Goal: Use online tool/utility: Utilize a website feature to perform a specific function

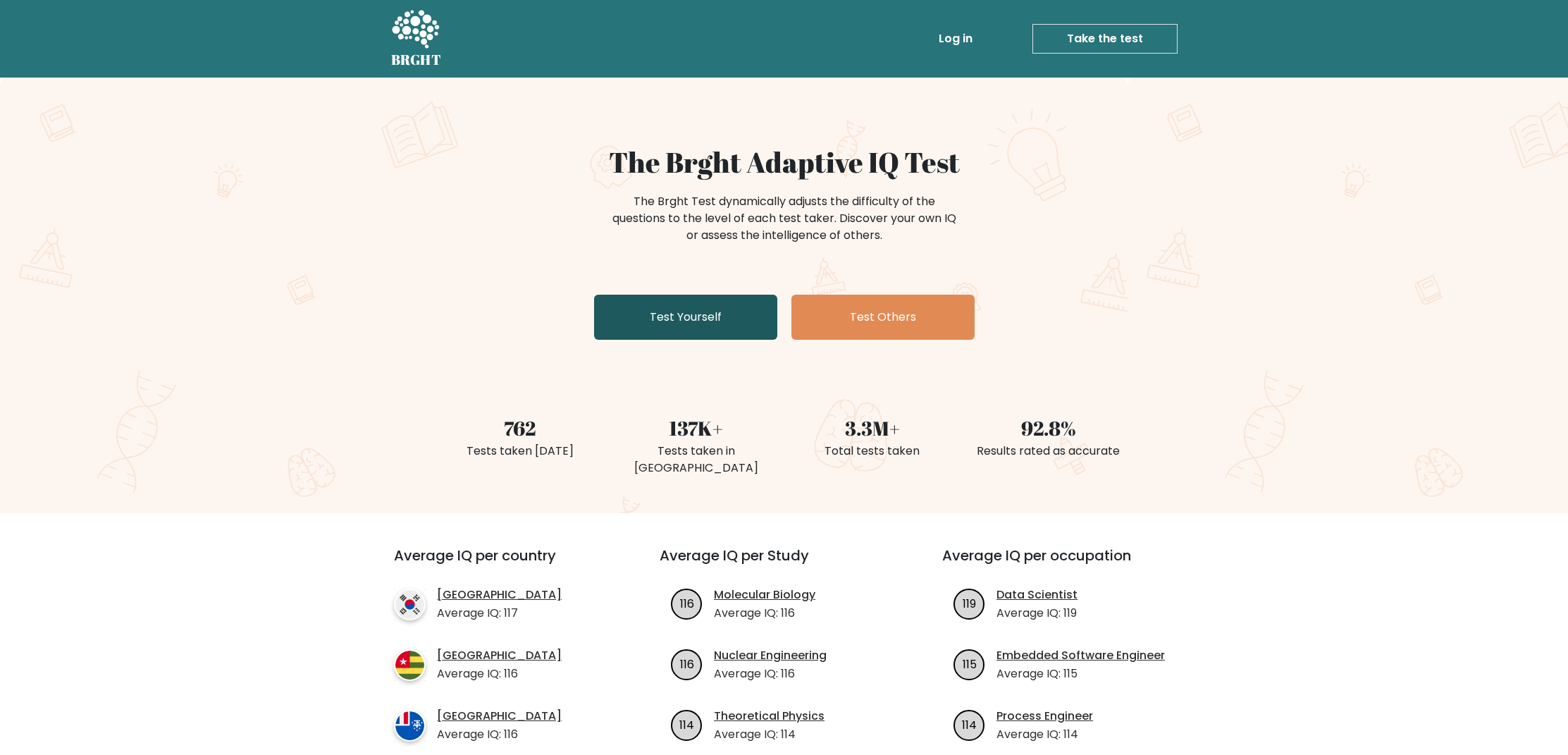
click at [732, 311] on link "Test Yourself" at bounding box center [685, 317] width 183 height 45
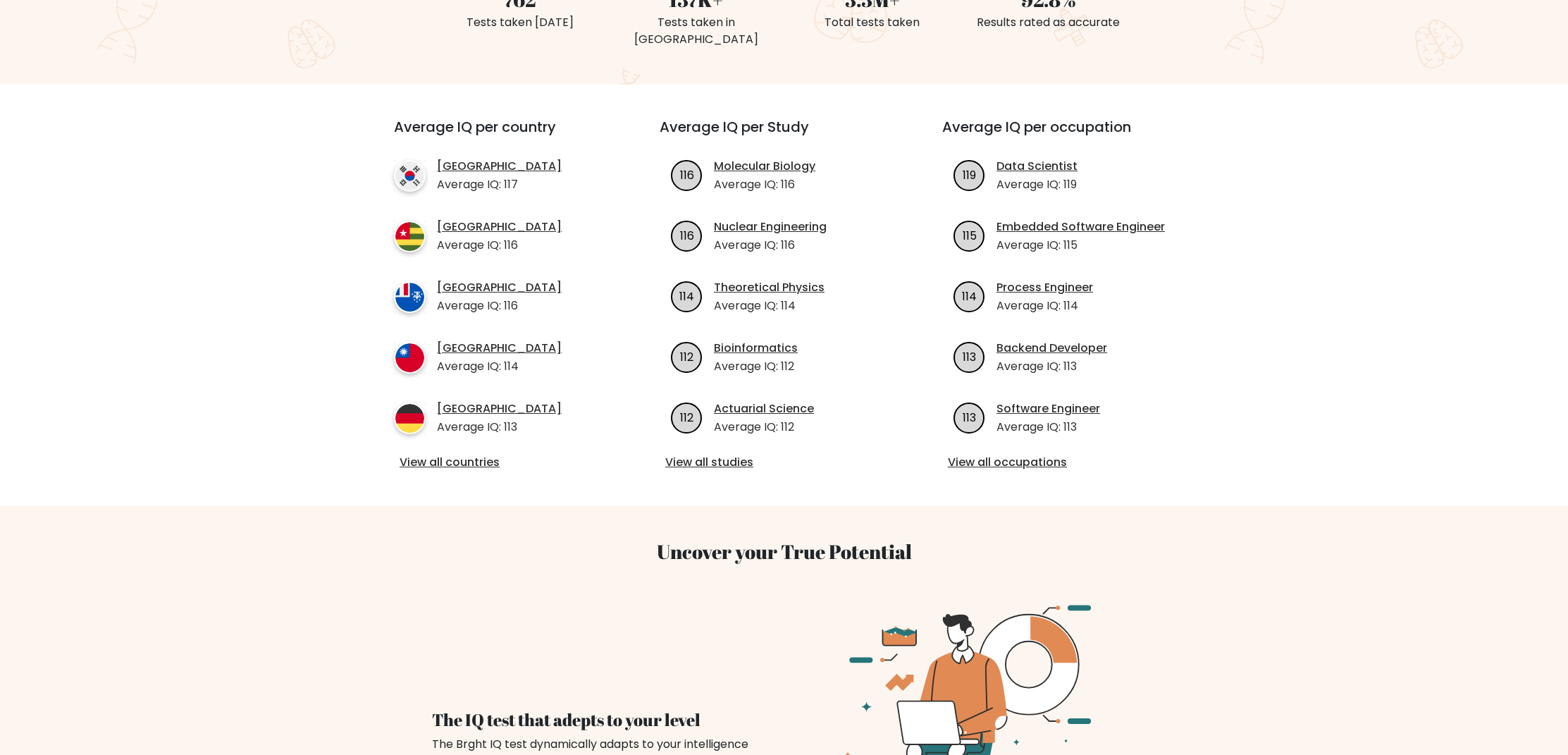
scroll to position [492, 0]
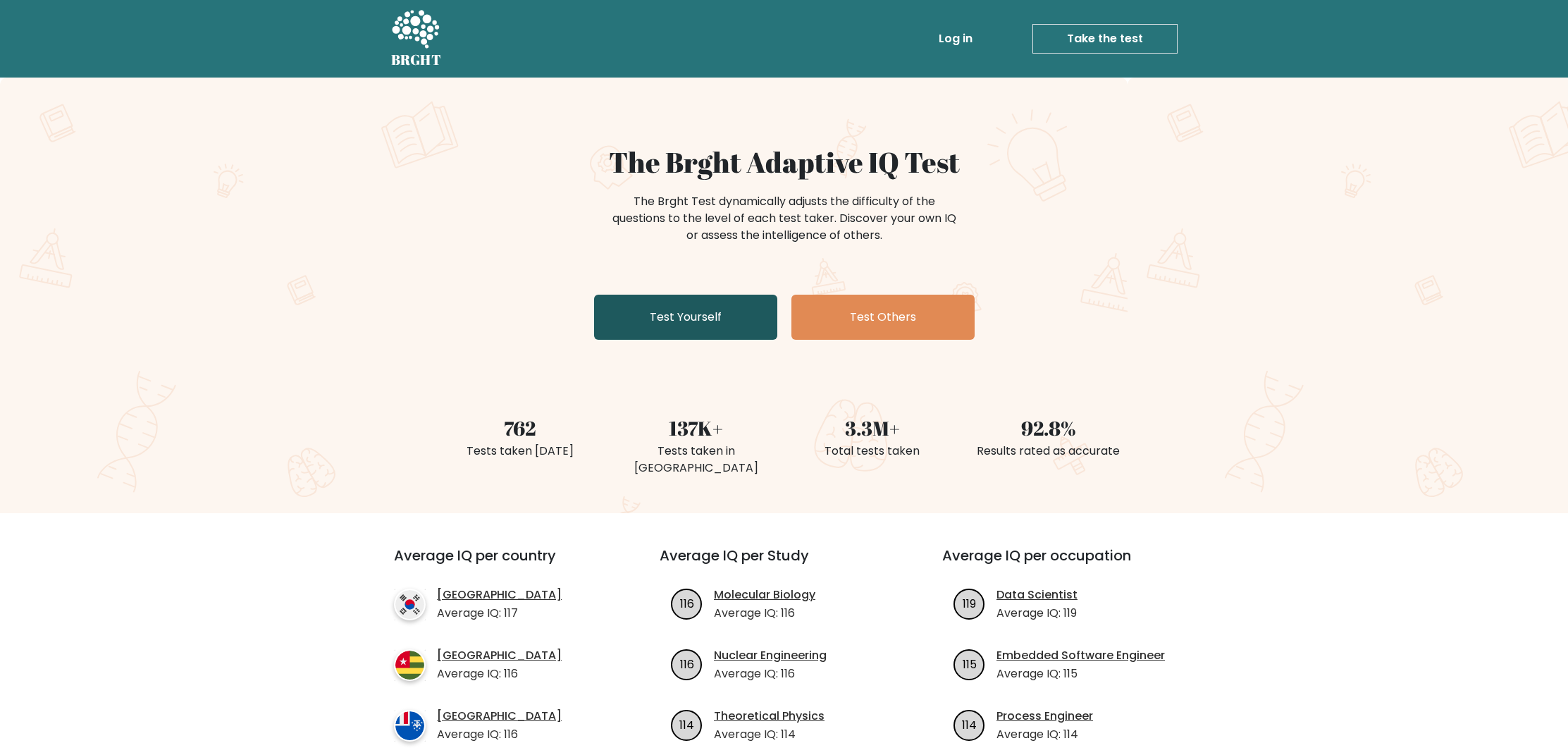
click at [698, 318] on link "Test Yourself" at bounding box center [685, 317] width 183 height 45
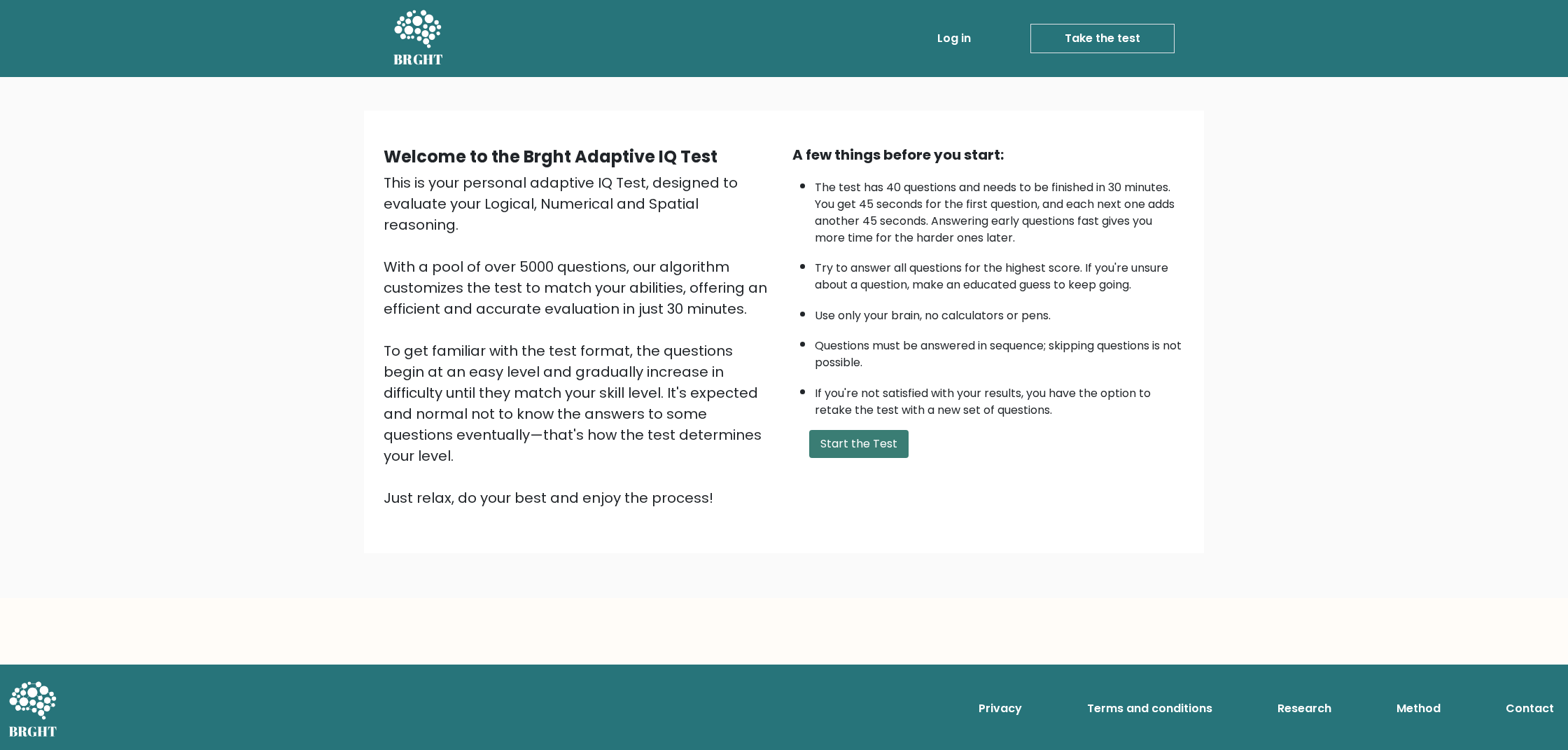
click at [833, 432] on button "Start the Test" at bounding box center [859, 444] width 100 height 28
click at [854, 448] on button "Start the Test" at bounding box center [859, 444] width 100 height 28
click at [846, 446] on button "Start the Test" at bounding box center [859, 444] width 100 height 28
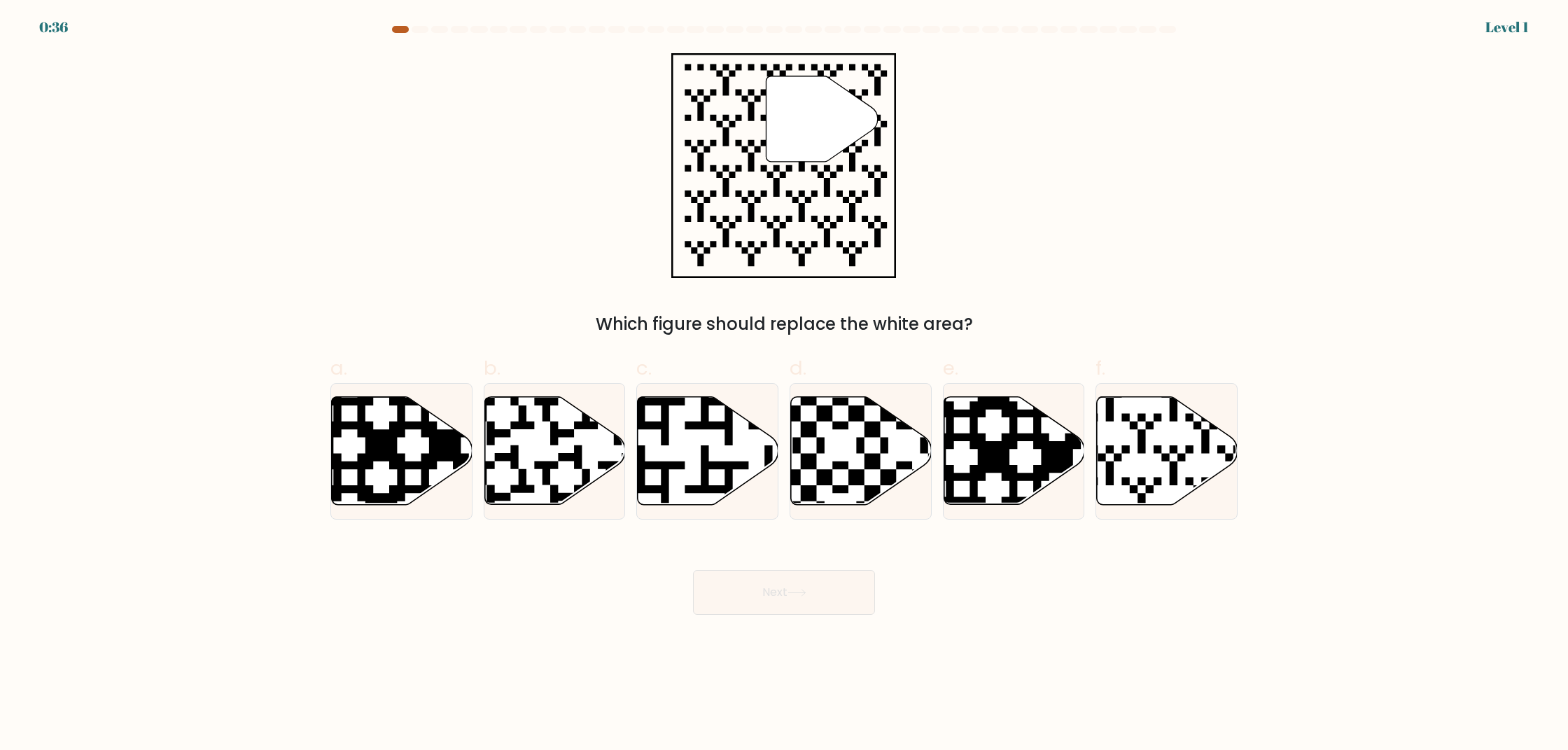
click at [400, 32] on div at bounding box center [400, 29] width 17 height 7
drag, startPoint x: 398, startPoint y: 30, endPoint x: 384, endPoint y: 29, distance: 14.0
click at [384, 29] on div at bounding box center [784, 32] width 924 height 12
click at [385, 28] on div at bounding box center [784, 32] width 924 height 12
drag, startPoint x: 395, startPoint y: 29, endPoint x: 425, endPoint y: 30, distance: 30.0
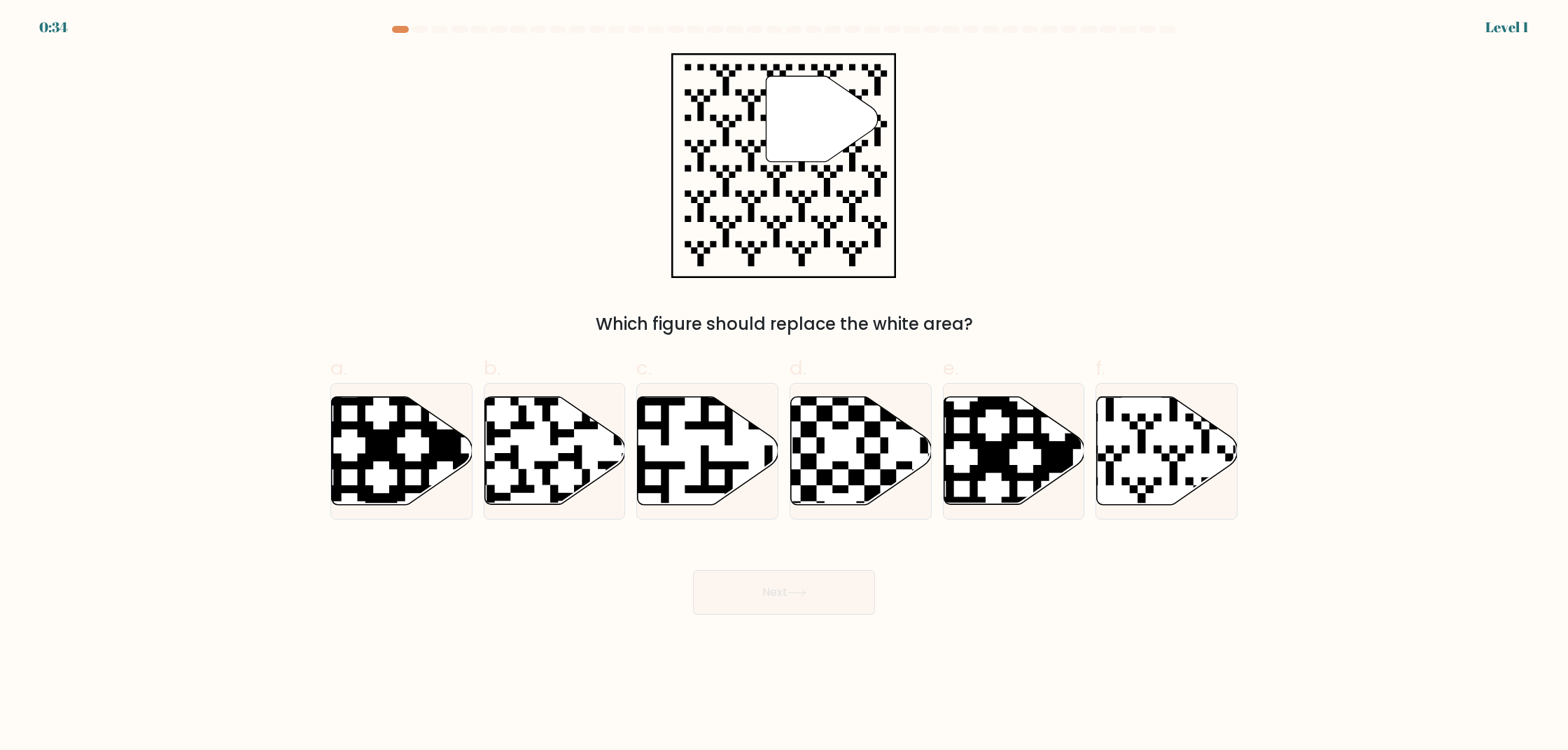
click at [425, 30] on at bounding box center [784, 29] width 787 height 7
click at [424, 30] on div at bounding box center [420, 29] width 17 height 7
click at [1182, 473] on icon at bounding box center [1168, 450] width 141 height 108
click at [784, 384] on input "f." at bounding box center [784, 379] width 1 height 9
radio input "true"
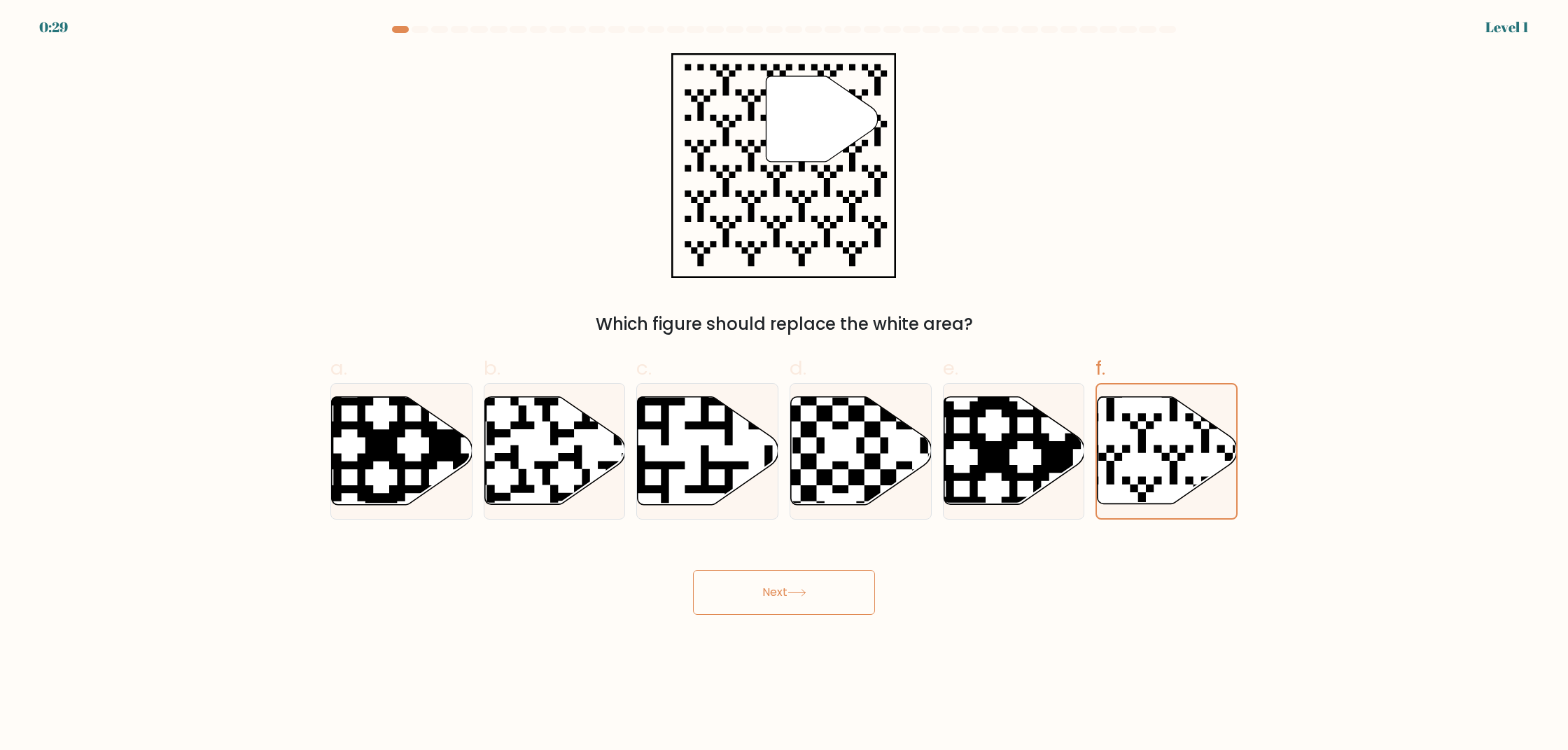
click at [819, 595] on button "Next" at bounding box center [784, 592] width 182 height 45
